Goal: Answer question/provide support: Share knowledge or assist other users

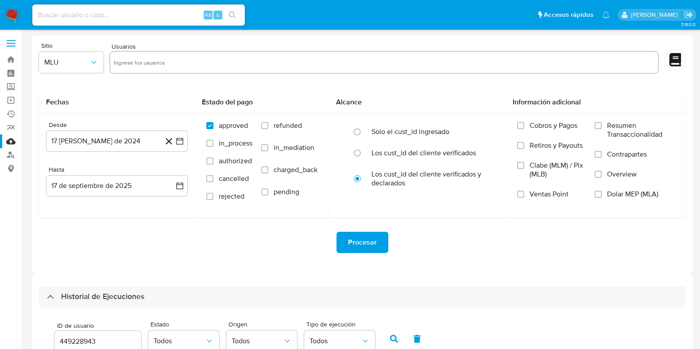
select select "10"
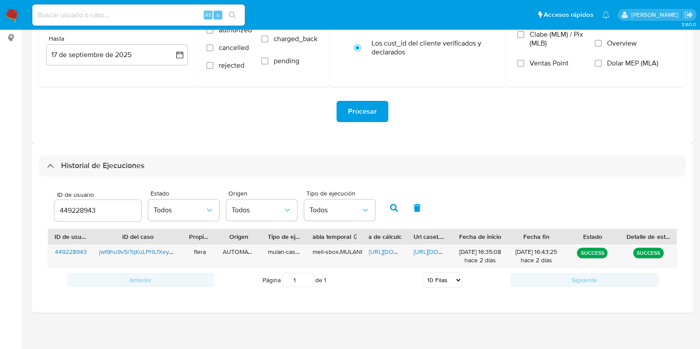
click at [75, 206] on input "449228943" at bounding box center [97, 211] width 87 height 12
type input "15653313"
click at [393, 208] on icon "button" at bounding box center [394, 208] width 8 height 8
click at [383, 251] on span "https://docs.google.com/spreadsheets/d/18pqCjsOAQH6ChKtmYpJZCpLO-9p_F4aeNIE0Es5…" at bounding box center [399, 251] width 61 height 9
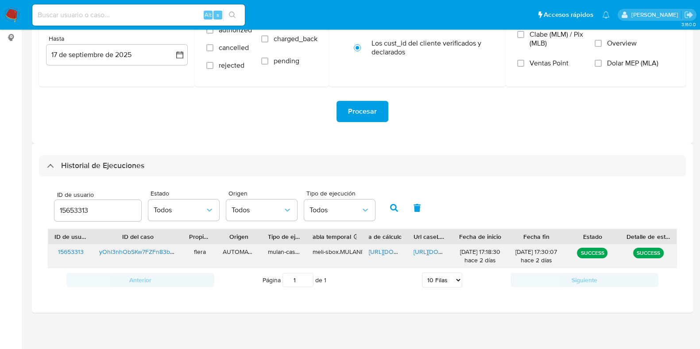
click at [430, 250] on span "https://docs.google.com/document/d/1WV-DnOx5Zb-ZCeBTkGwRuFBM6kZe3ufvGQNv4k5Iq20…" at bounding box center [443, 251] width 61 height 9
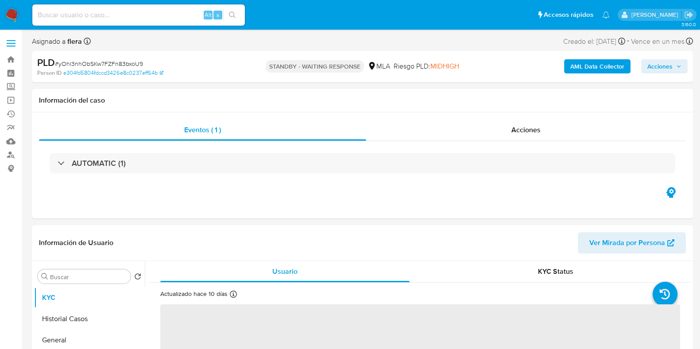
select select "10"
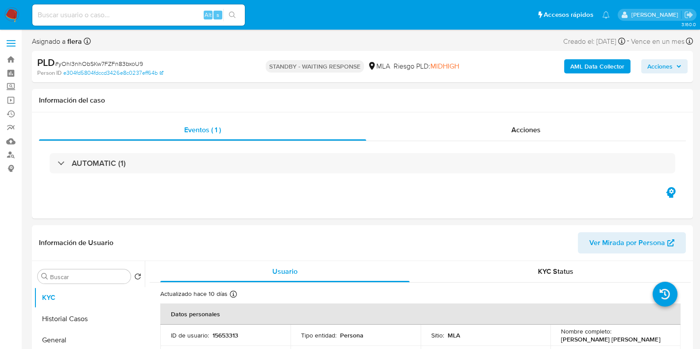
click at [90, 62] on span "# yOhl3nhObSKw7FZFn83bxoU9" at bounding box center [99, 63] width 88 height 9
copy span "yOhl3nhObSKw7FZFn83bxoU9"
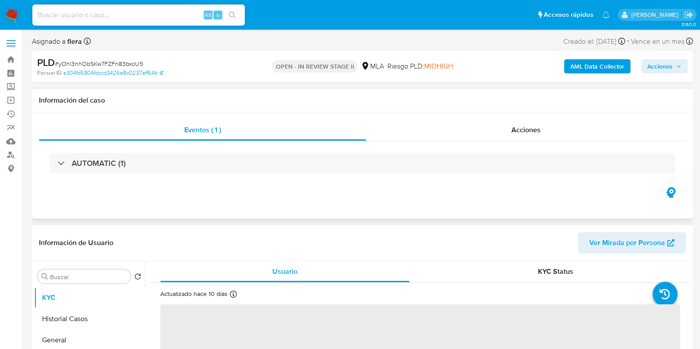
select select "10"
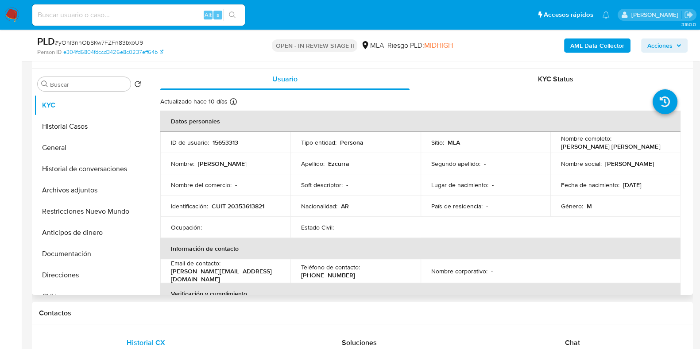
scroll to position [166, 0]
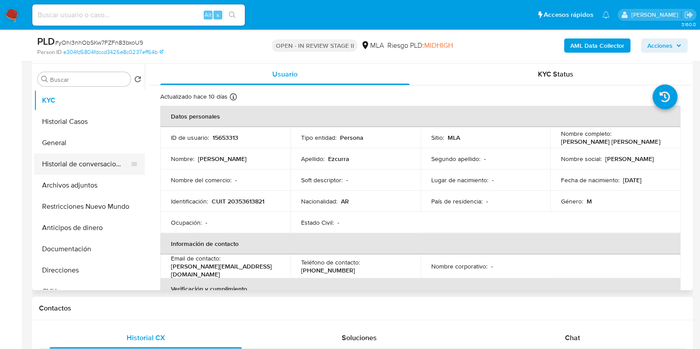
click at [74, 165] on button "Historial de conversaciones" at bounding box center [86, 164] width 104 height 21
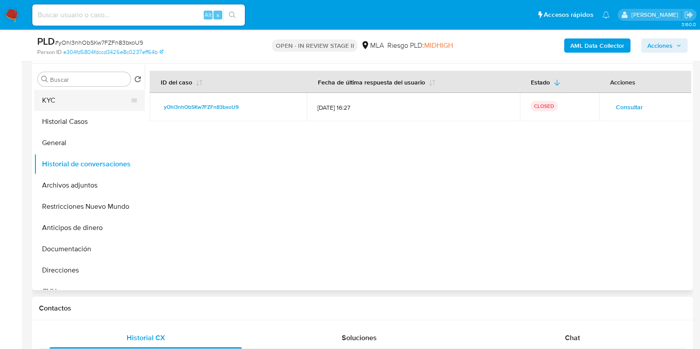
click at [68, 95] on button "KYC" at bounding box center [86, 100] width 104 height 21
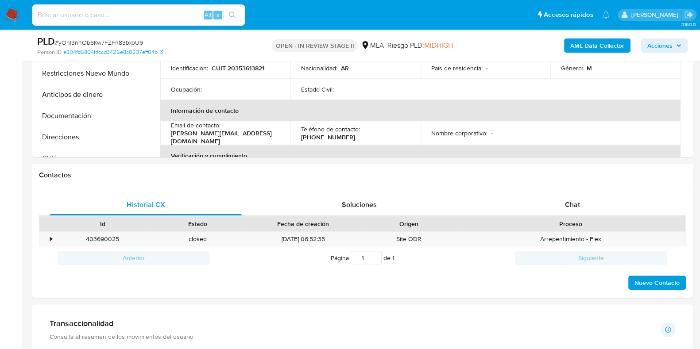
scroll to position [280, 0]
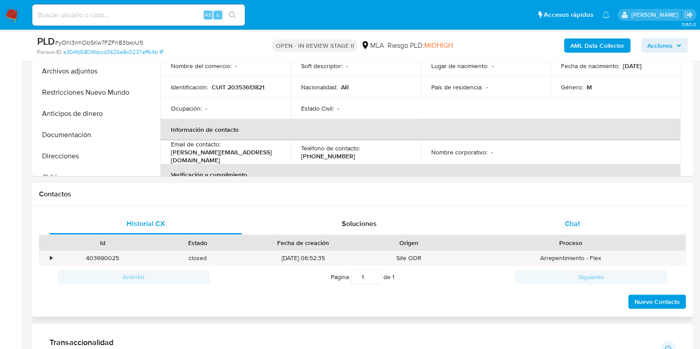
click at [572, 222] on span "Chat" at bounding box center [572, 224] width 15 height 10
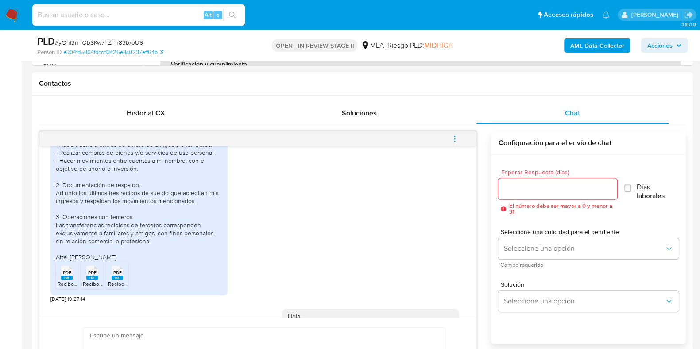
scroll to position [503, 0]
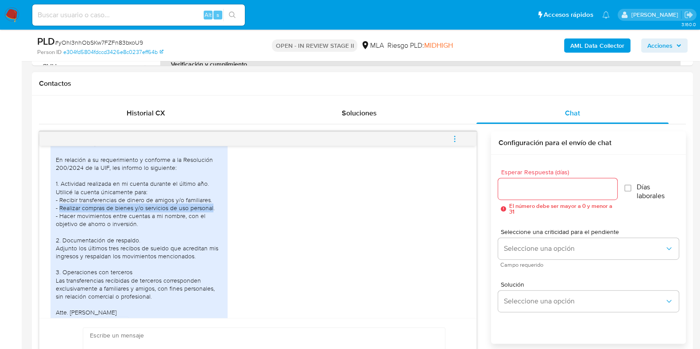
drag, startPoint x: 59, startPoint y: 223, endPoint x: 212, endPoint y: 223, distance: 153.5
click at [212, 223] on div "Buenas tardes, En relación a su requerimiento y conforme a la Resolución 200/20…" at bounding box center [139, 227] width 166 height 177
copy div "Realizar compras de bienes y/o servicios de uso personal"
drag, startPoint x: 57, startPoint y: 240, endPoint x: 138, endPoint y: 239, distance: 81.4
click at [138, 239] on div "Buenas tardes, En relación a su requerimiento y conforme a la Resolución 200/20…" at bounding box center [139, 227] width 166 height 177
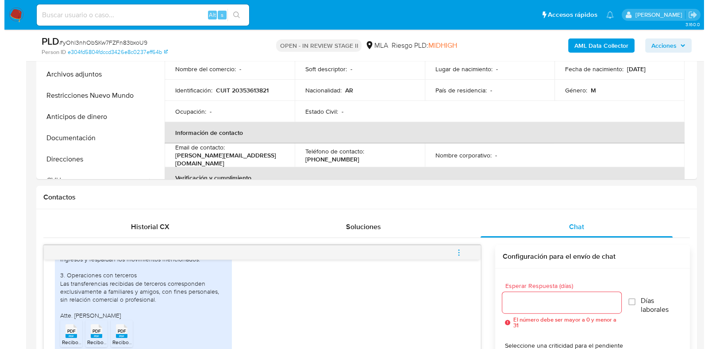
scroll to position [114, 0]
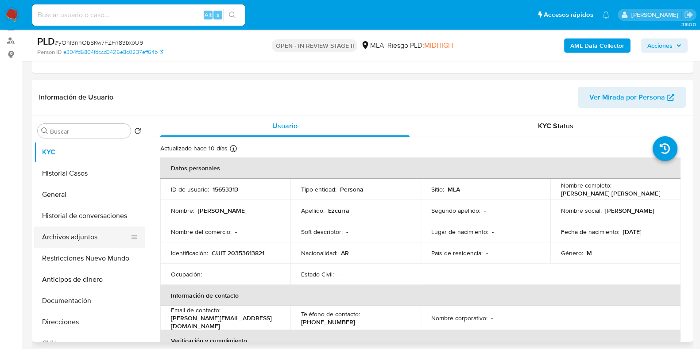
click at [80, 238] on button "Archivos adjuntos" at bounding box center [86, 237] width 104 height 21
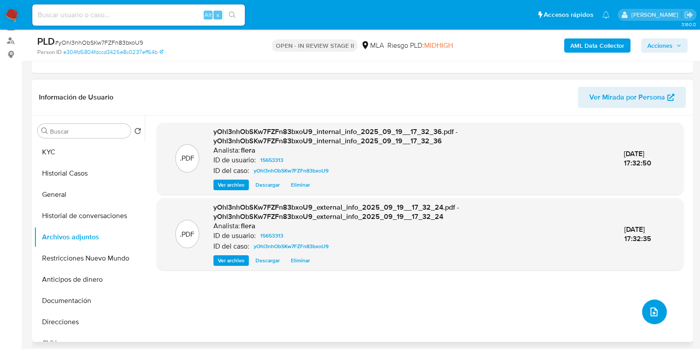
click at [654, 308] on icon "upload-file" at bounding box center [653, 312] width 11 height 11
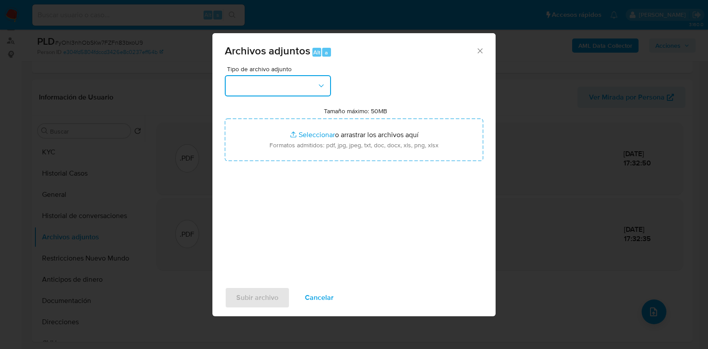
click at [300, 83] on button "button" at bounding box center [278, 85] width 106 height 21
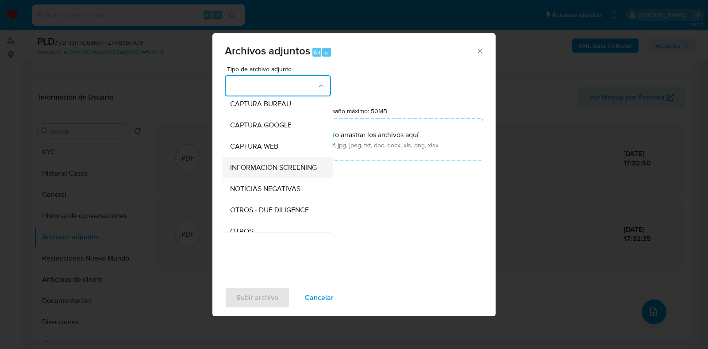
scroll to position [110, 0]
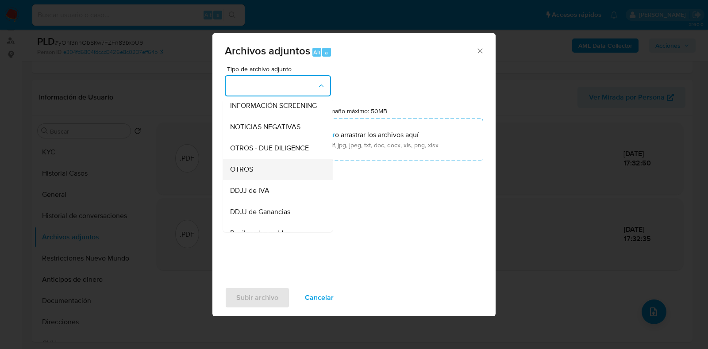
click at [270, 180] on div "OTROS" at bounding box center [275, 169] width 90 height 21
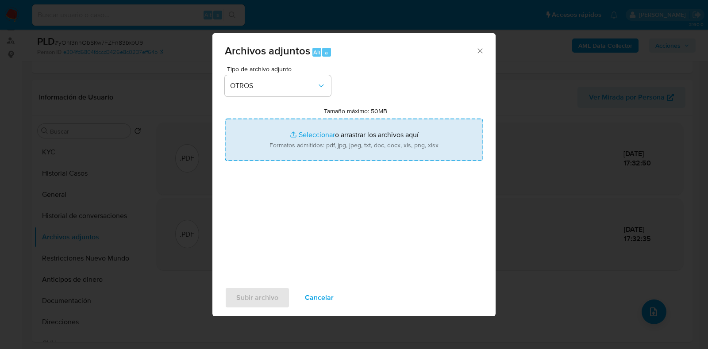
type input "C:\fakepath\Calculador.xlsx"
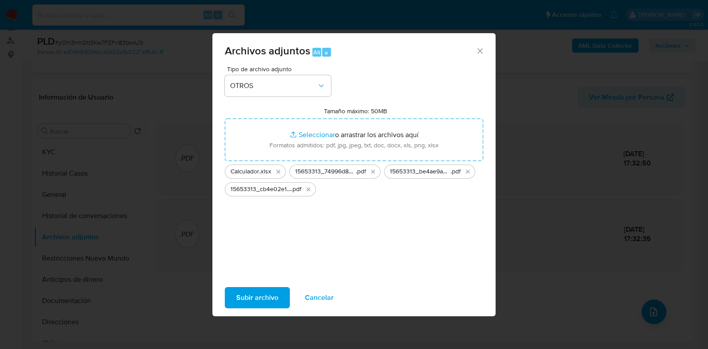
click at [261, 294] on span "Subir archivo" at bounding box center [257, 297] width 42 height 19
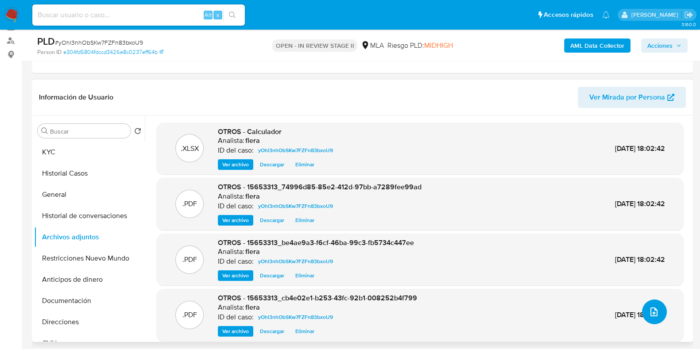
click at [648, 308] on icon "upload-file" at bounding box center [653, 312] width 11 height 11
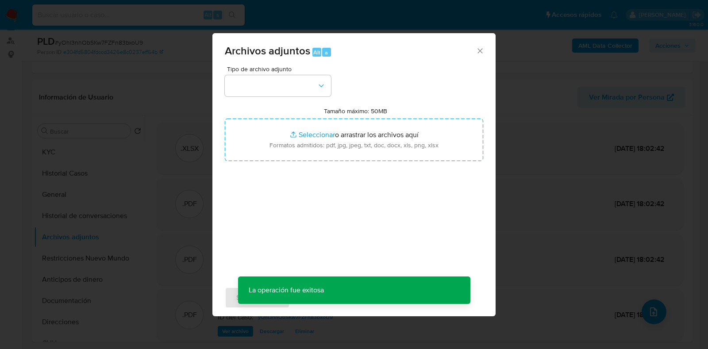
click at [274, 100] on div "Tipo de archivo adjunto Tamaño máximo: 50MB Seleccionar archivos Seleccionar o …" at bounding box center [354, 170] width 258 height 209
click at [275, 77] on button "button" at bounding box center [278, 85] width 106 height 21
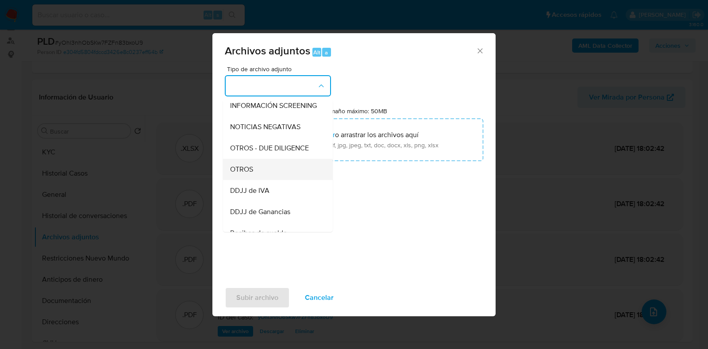
click at [267, 172] on div "OTROS" at bounding box center [275, 169] width 90 height 21
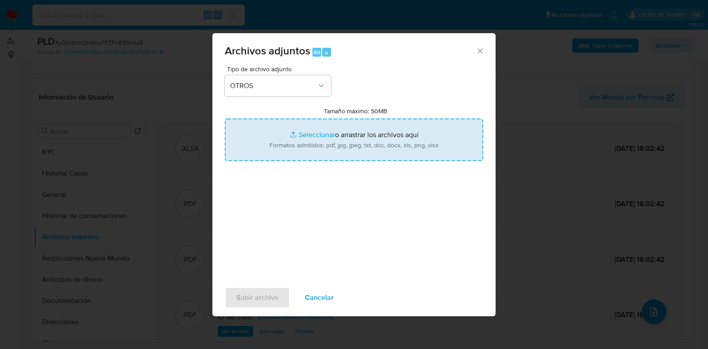
type input "C:\fakepath\Movimientos-Aladdin- Nicolas Esteban Ezcurra.xlsx"
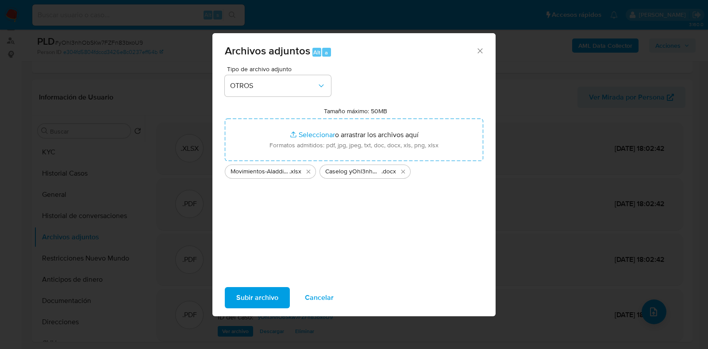
click at [266, 293] on span "Subir archivo" at bounding box center [257, 297] width 42 height 19
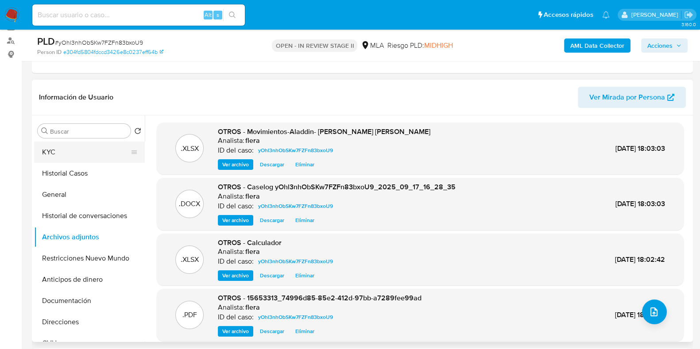
click at [65, 154] on button "KYC" at bounding box center [86, 152] width 104 height 21
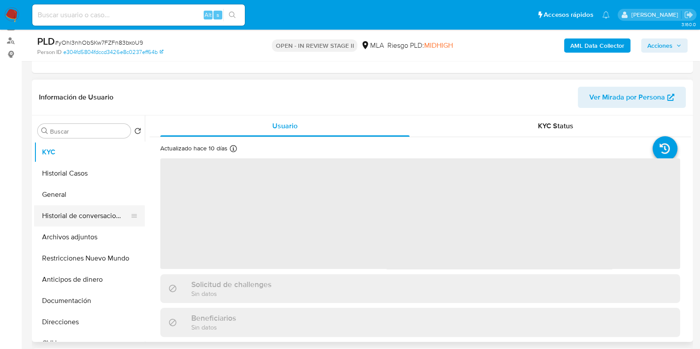
click at [95, 213] on button "Historial de conversaciones" at bounding box center [86, 215] width 104 height 21
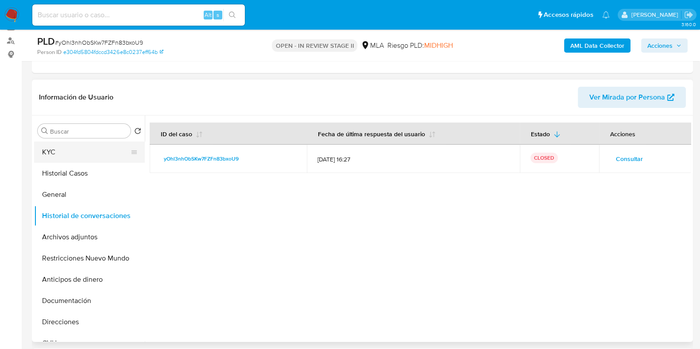
click at [73, 156] on button "KYC" at bounding box center [86, 152] width 104 height 21
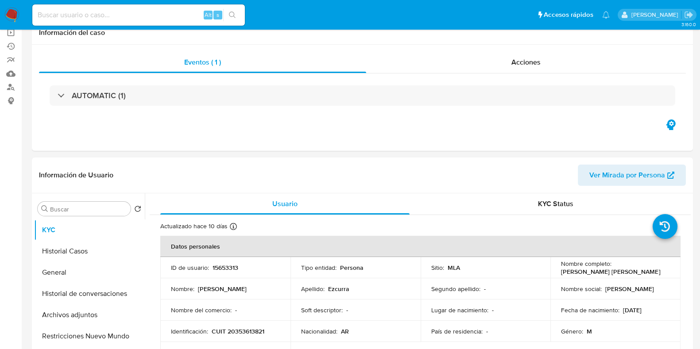
scroll to position [4, 0]
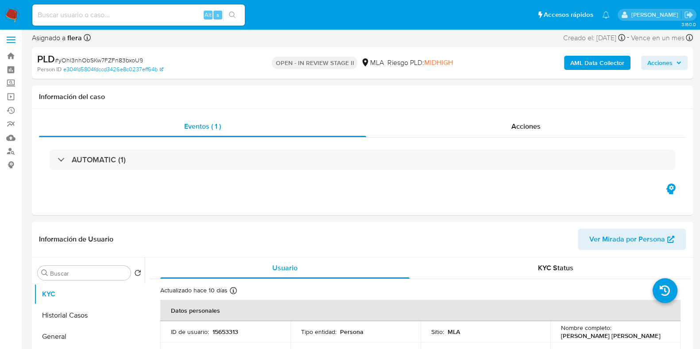
click at [673, 61] on span "Acciones" at bounding box center [664, 63] width 34 height 12
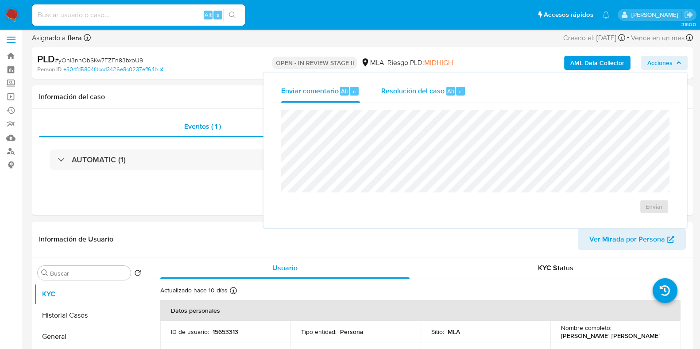
click at [422, 92] on span "Resolución del caso" at bounding box center [412, 91] width 63 height 10
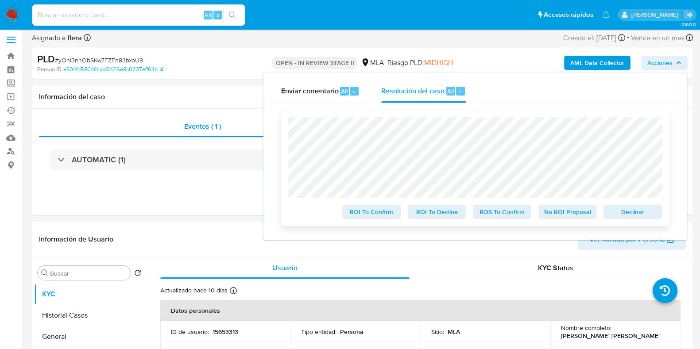
click at [581, 211] on span "No ROI Proposal" at bounding box center [567, 212] width 46 height 12
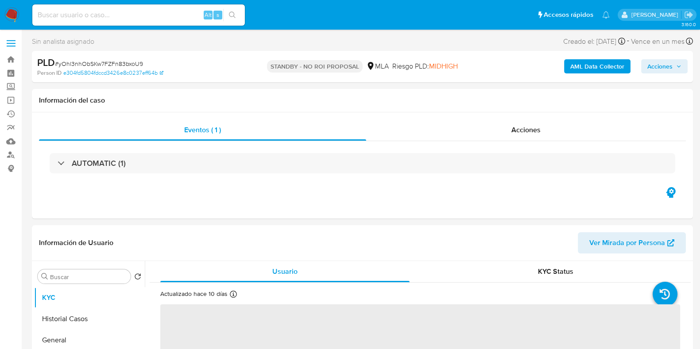
select select "10"
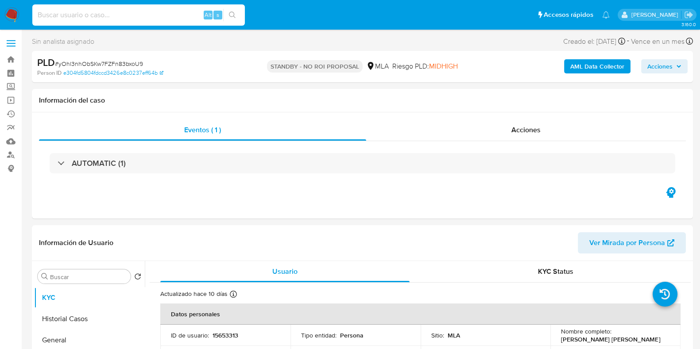
click at [109, 19] on input at bounding box center [138, 15] width 212 height 12
paste input "583212573"
type input "583212573"
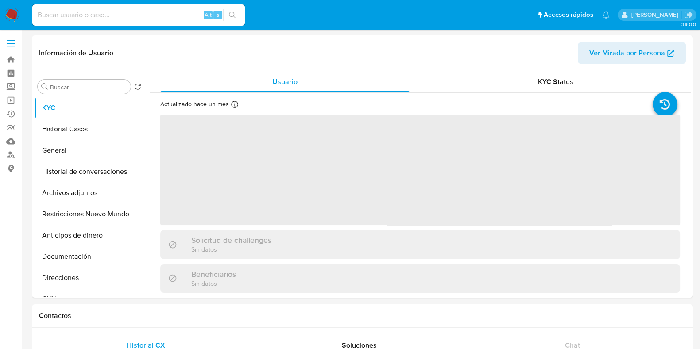
select select "10"
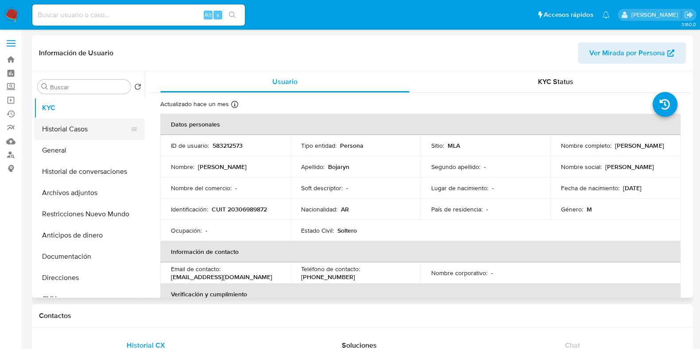
click at [63, 131] on button "Historial Casos" at bounding box center [86, 129] width 104 height 21
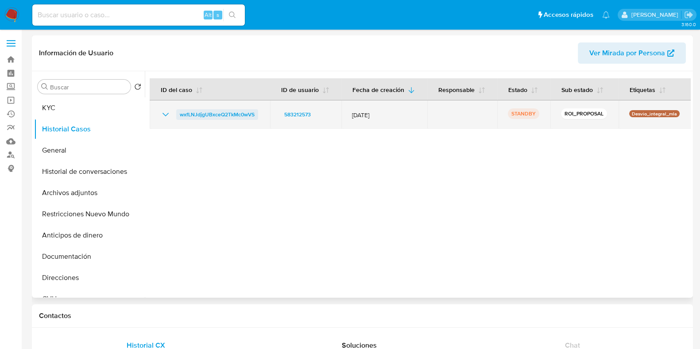
click at [196, 112] on span "wxfLNJdjgUBxceQ2TkMc0wVS" at bounding box center [217, 114] width 75 height 11
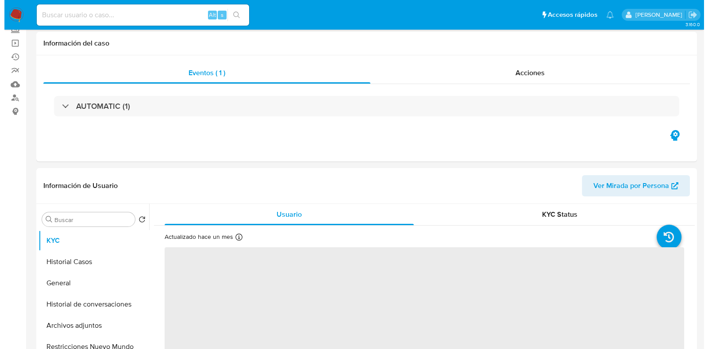
scroll to position [110, 0]
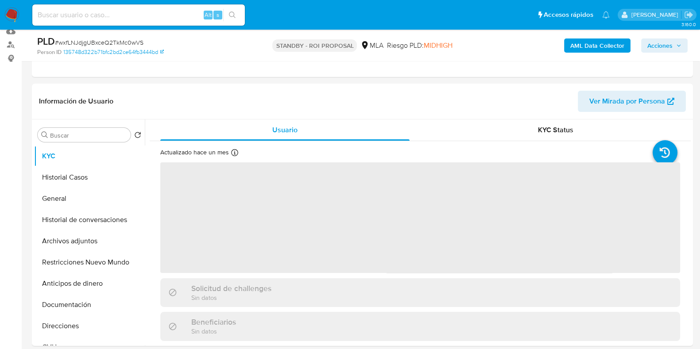
select select "10"
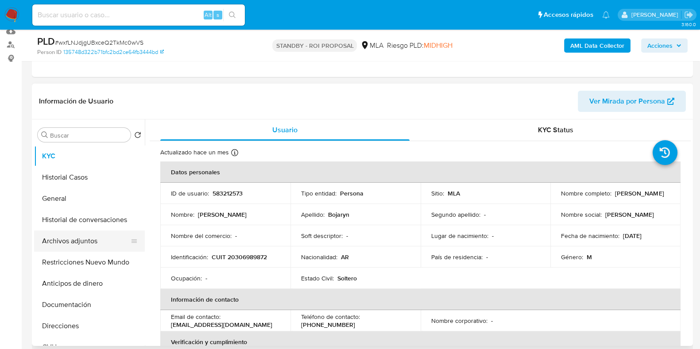
click at [73, 240] on button "Archivos adjuntos" at bounding box center [86, 241] width 104 height 21
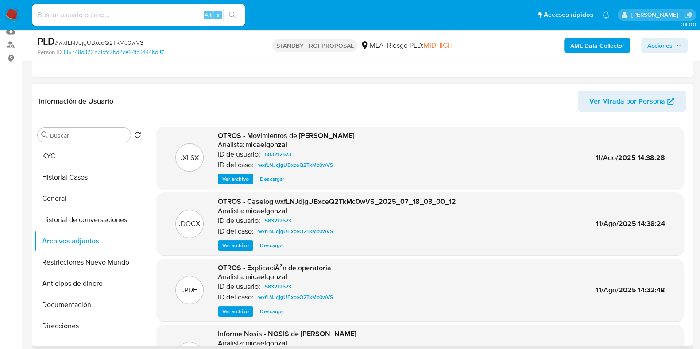
click at [227, 247] on span "Ver archivo" at bounding box center [235, 245] width 27 height 9
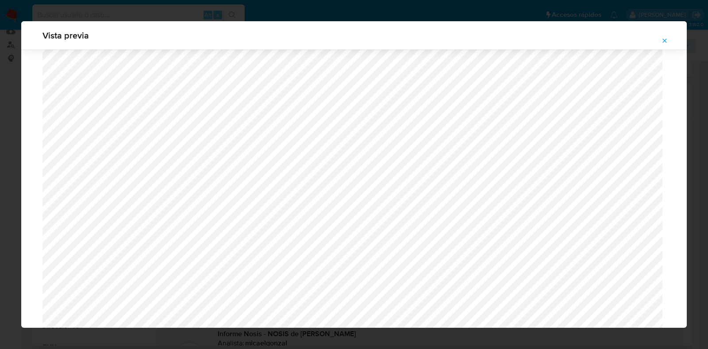
scroll to position [682, 0]
click at [666, 38] on icon "Attachment preview" at bounding box center [664, 40] width 7 height 7
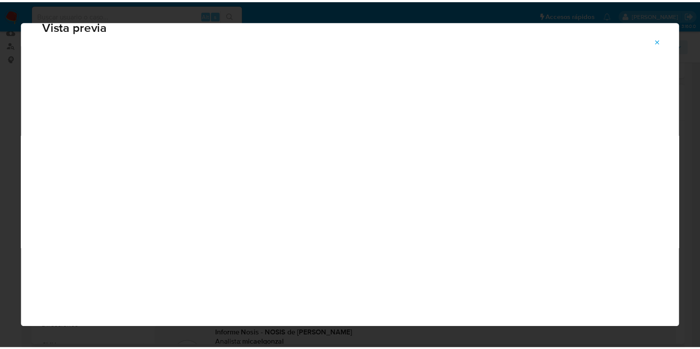
scroll to position [22, 0]
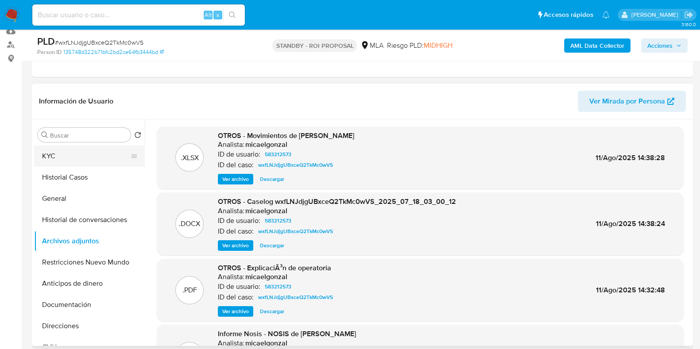
click at [66, 158] on button "KYC" at bounding box center [86, 156] width 104 height 21
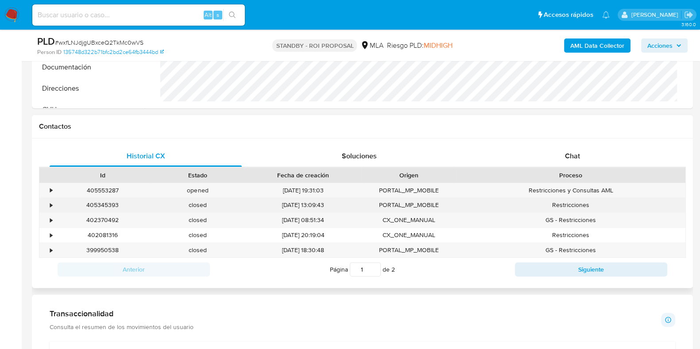
scroll to position [387, 0]
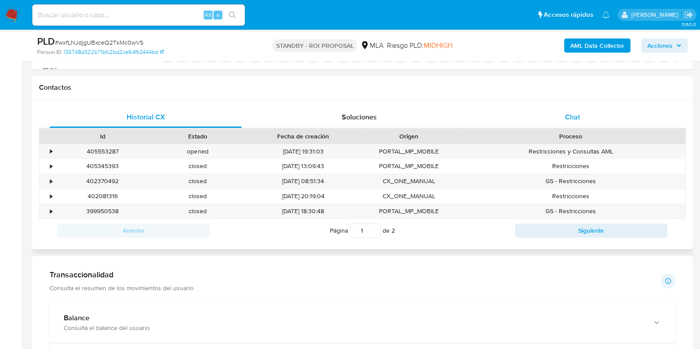
click at [571, 107] on div "Chat" at bounding box center [572, 117] width 192 height 21
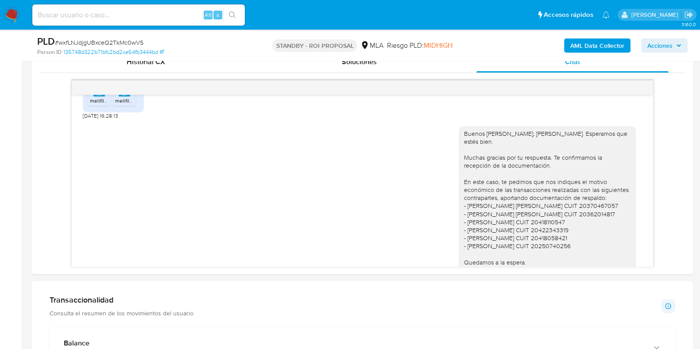
scroll to position [568, 0]
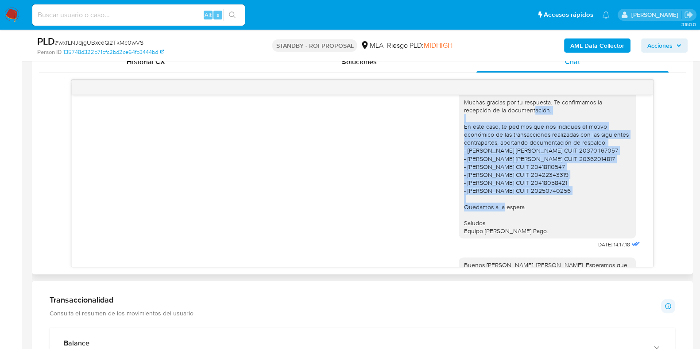
drag, startPoint x: 455, startPoint y: 136, endPoint x: 581, endPoint y: 195, distance: 138.9
click at [581, 195] on div "Buenos [PERSON_NAME], [PERSON_NAME]. Esperamos que estés bien. Muchas gracias p…" at bounding box center [547, 154] width 166 height 161
copy div "En este caso, te pedimos que nos indiques el motivo económico de las transaccio…"
click at [533, 135] on div "Buenos [PERSON_NAME], [PERSON_NAME]. Esperamos que estés bien. Muchas gracias p…" at bounding box center [547, 154] width 166 height 161
drag, startPoint x: 492, startPoint y: 133, endPoint x: 611, endPoint y: 203, distance: 138.6
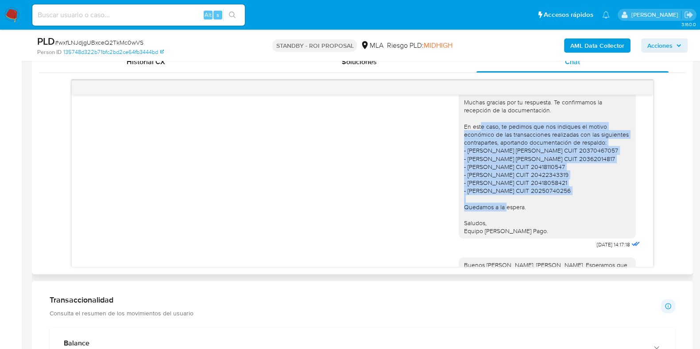
click at [611, 203] on div "Buenos [PERSON_NAME], [PERSON_NAME]. Esperamos que estés bien. Muchas gracias p…" at bounding box center [547, 154] width 166 height 161
copy div "te pedimos que nos indiques el motivo económico de las transacciones realizadas…"
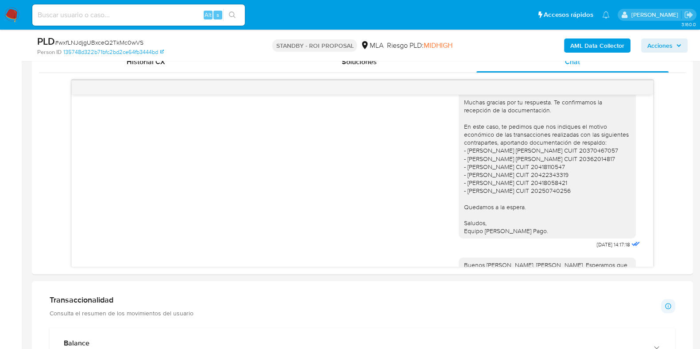
click at [163, 14] on input at bounding box center [138, 15] width 212 height 12
paste input "1026455681"
type input "1026455681"
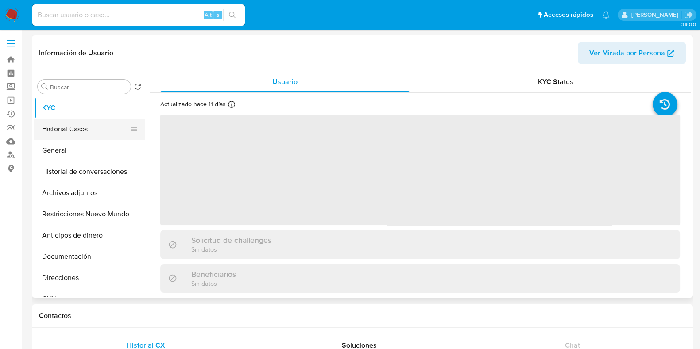
select select "10"
click at [69, 131] on button "Historial Casos" at bounding box center [86, 129] width 104 height 21
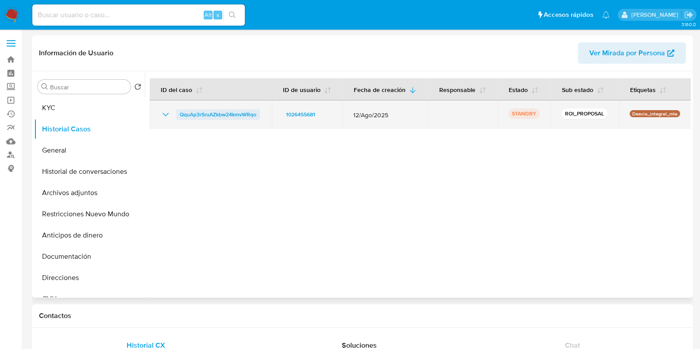
click at [234, 109] on span "QquAp3rSruAZkbw24kmvWRqo" at bounding box center [218, 114] width 77 height 11
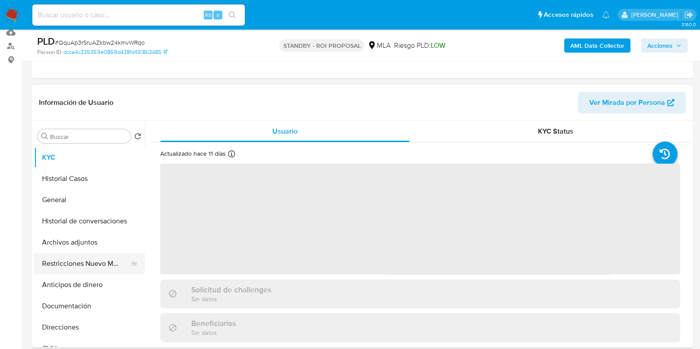
select select "10"
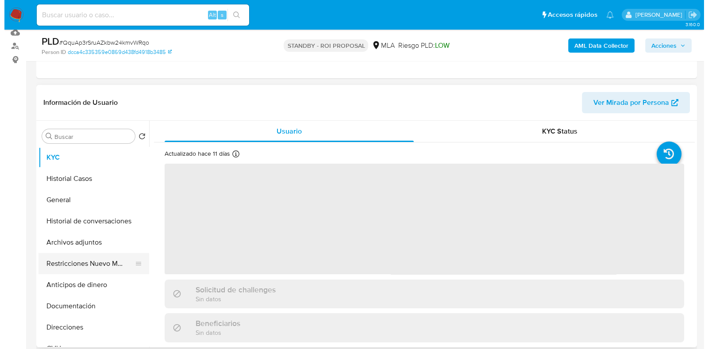
scroll to position [110, 0]
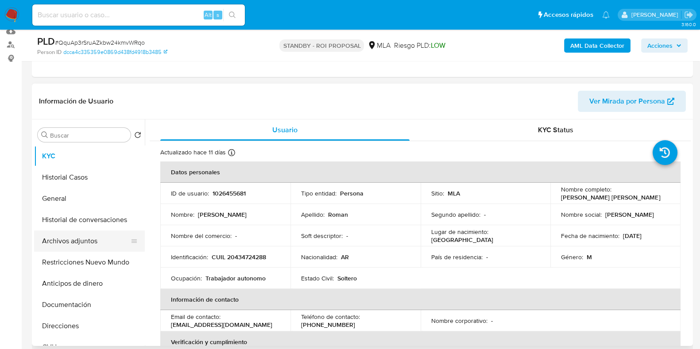
click at [77, 235] on button "Archivos adjuntos" at bounding box center [86, 241] width 104 height 21
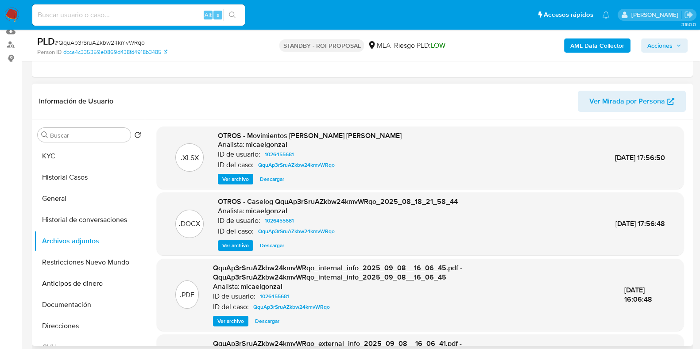
click at [237, 246] on span "Ver archivo" at bounding box center [235, 245] width 27 height 9
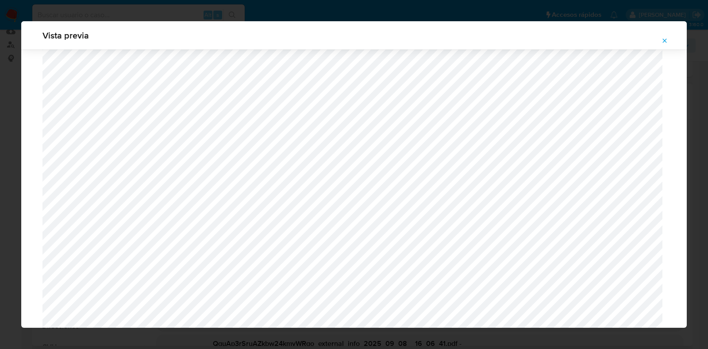
scroll to position [701, 0]
click at [664, 38] on icon "Attachment preview" at bounding box center [664, 40] width 7 height 7
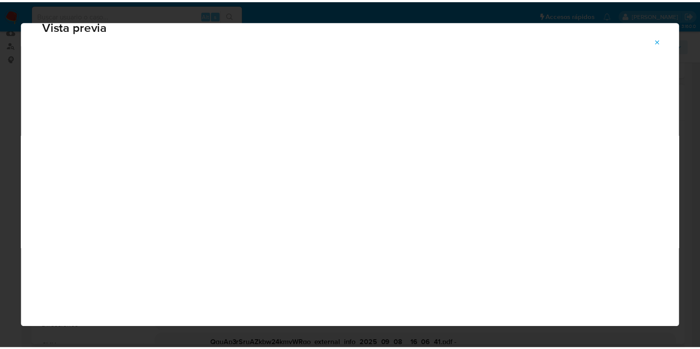
scroll to position [22, 0]
